Goal: Task Accomplishment & Management: Manage account settings

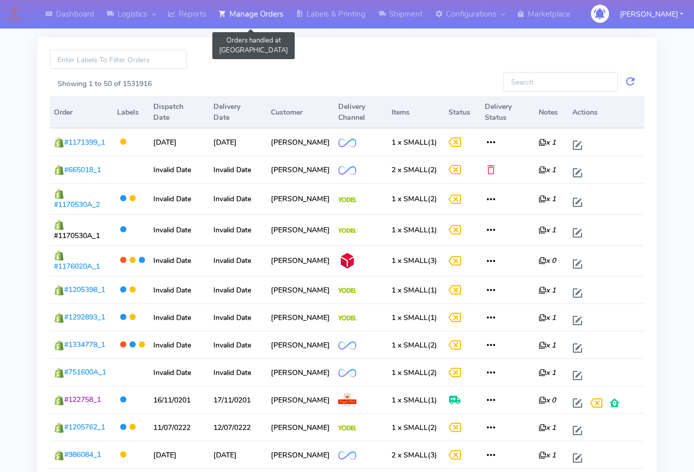
click at [258, 19] on link "Manage Orders" at bounding box center [250, 14] width 77 height 29
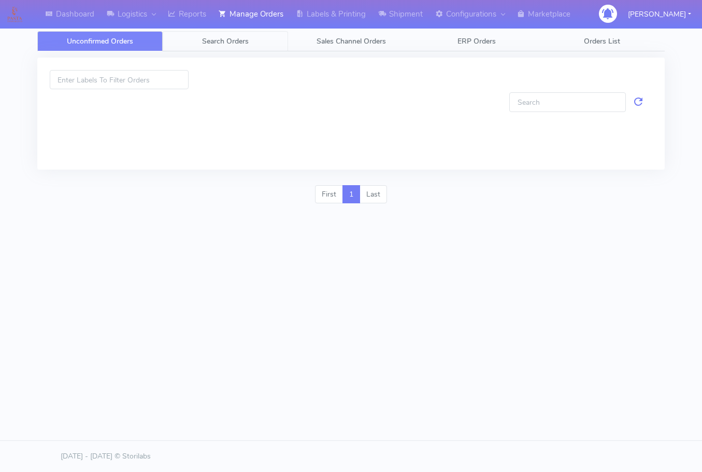
click at [243, 40] on span "Search Orders" at bounding box center [225, 41] width 47 height 10
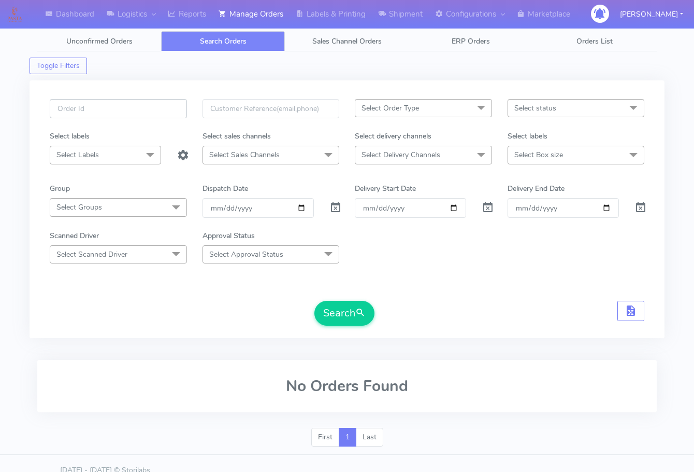
click at [119, 107] on input "text" at bounding box center [118, 108] width 137 height 19
paste input "1617920"
type input "1617920"
click at [336, 205] on span at bounding box center [336, 210] width 12 height 10
click at [115, 110] on input "1617920" at bounding box center [118, 108] width 137 height 19
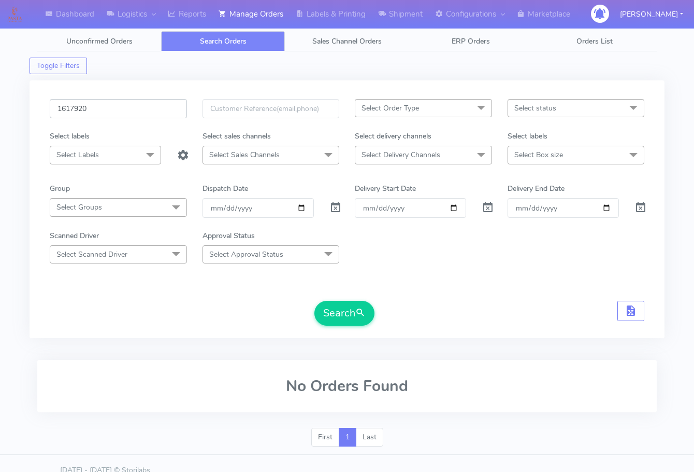
click at [315, 301] on button "Search" at bounding box center [345, 313] width 60 height 25
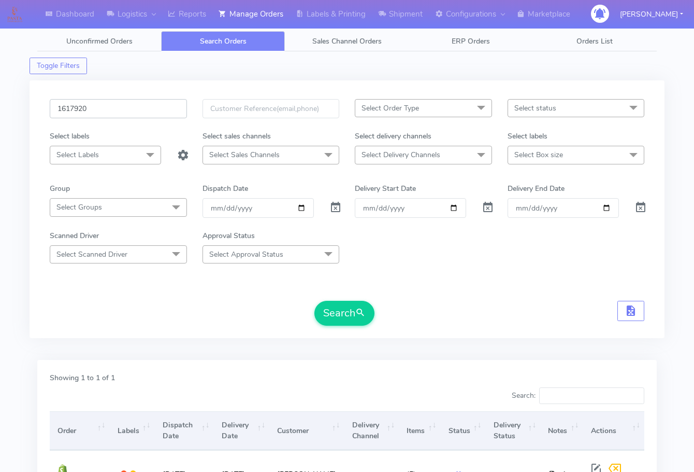
scroll to position [115, 0]
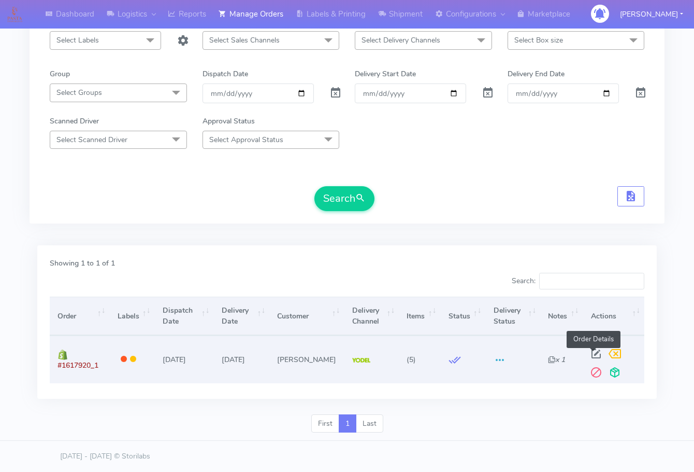
click at [593, 351] on span at bounding box center [596, 356] width 19 height 10
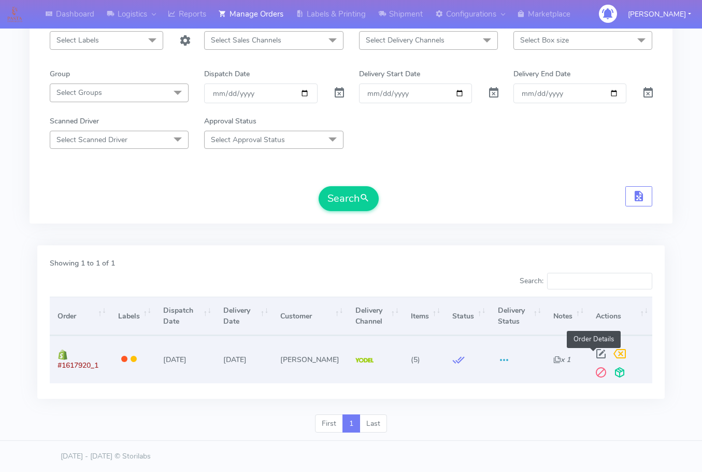
select select "5"
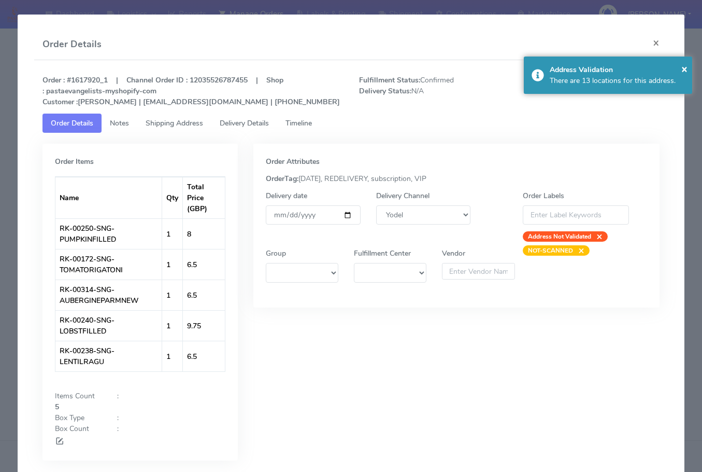
click at [129, 119] on span "Notes" at bounding box center [119, 123] width 19 height 10
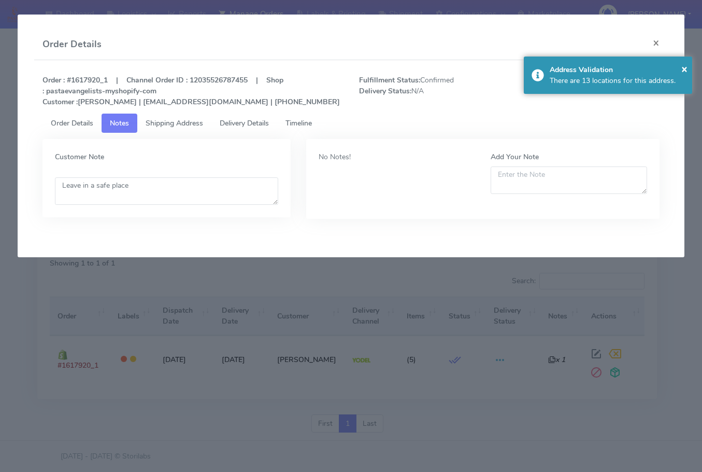
click at [174, 122] on span "Shipping Address" at bounding box center [175, 123] width 58 height 10
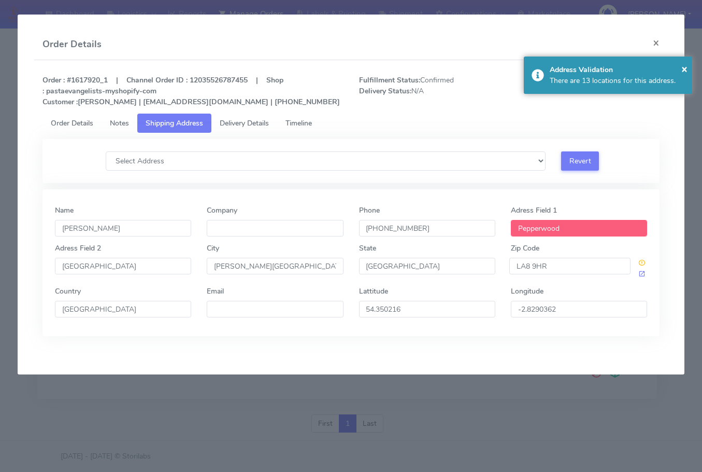
click at [237, 121] on span "Delivery Details" at bounding box center [244, 123] width 49 height 10
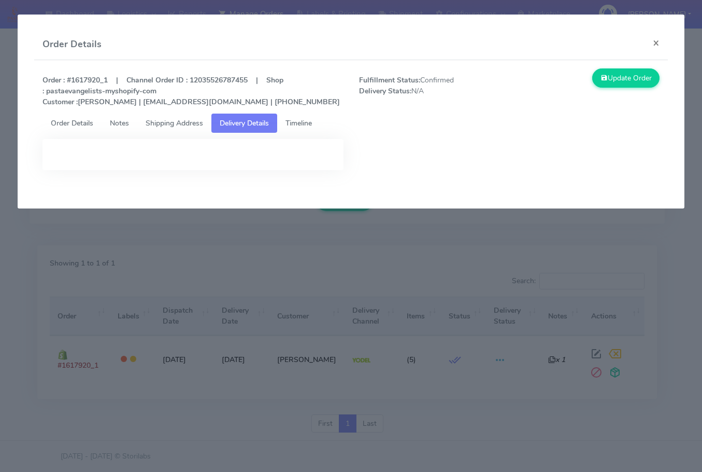
click at [180, 121] on span "Shipping Address" at bounding box center [175, 123] width 58 height 10
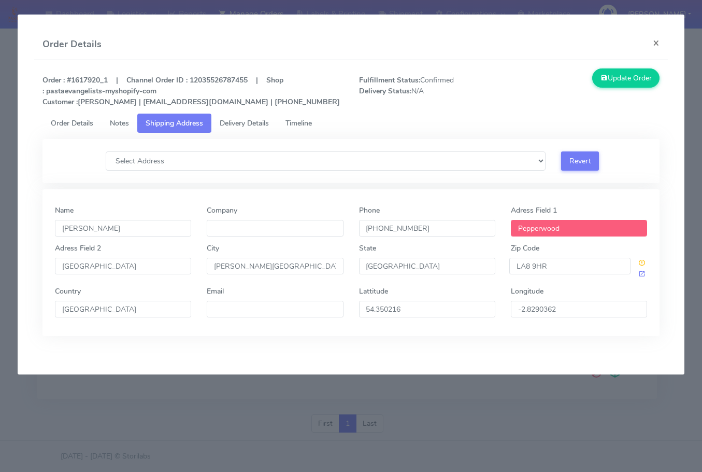
click at [248, 119] on span "Delivery Details" at bounding box center [244, 123] width 49 height 10
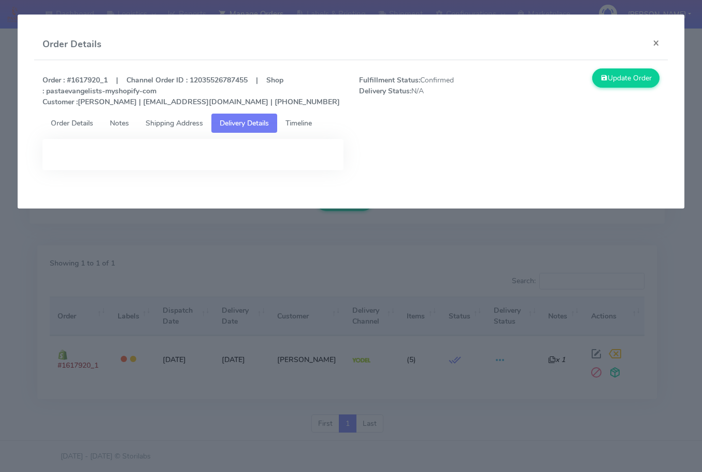
click at [177, 118] on span "Shipping Address" at bounding box center [175, 123] width 58 height 10
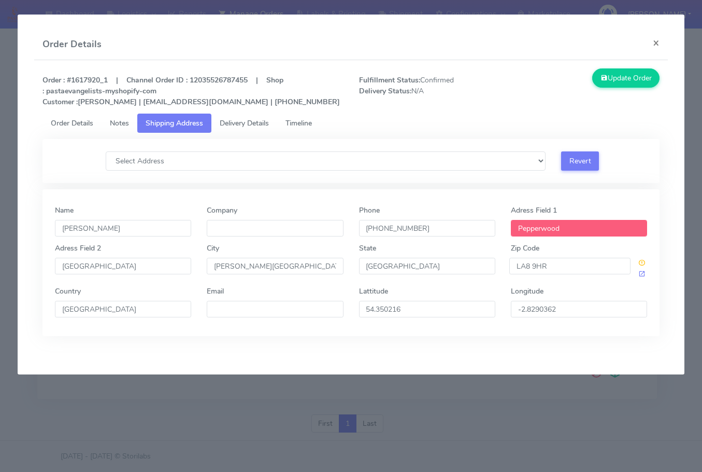
click at [104, 119] on link "Notes" at bounding box center [120, 122] width 36 height 19
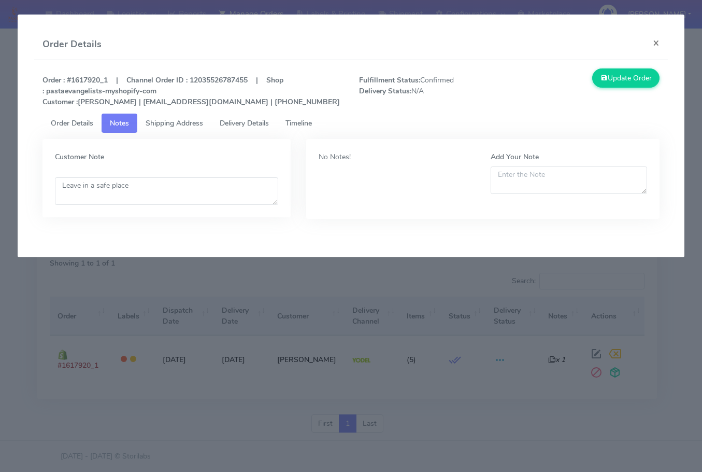
click at [72, 119] on span "Order Details" at bounding box center [72, 123] width 42 height 10
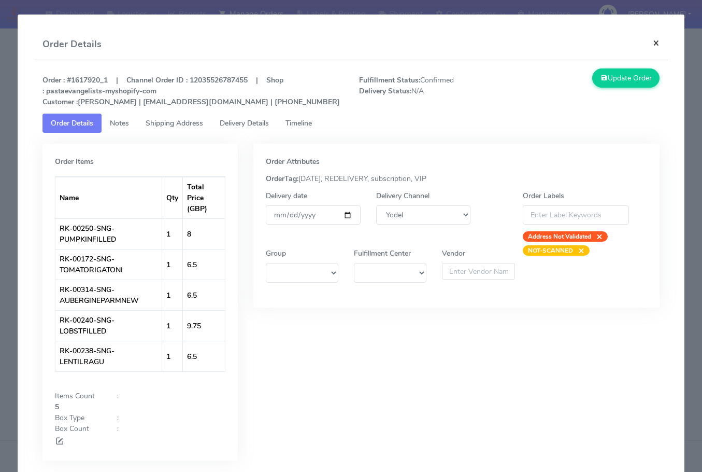
click at [646, 46] on button "×" at bounding box center [656, 42] width 23 height 27
